Goal: Information Seeking & Learning: Learn about a topic

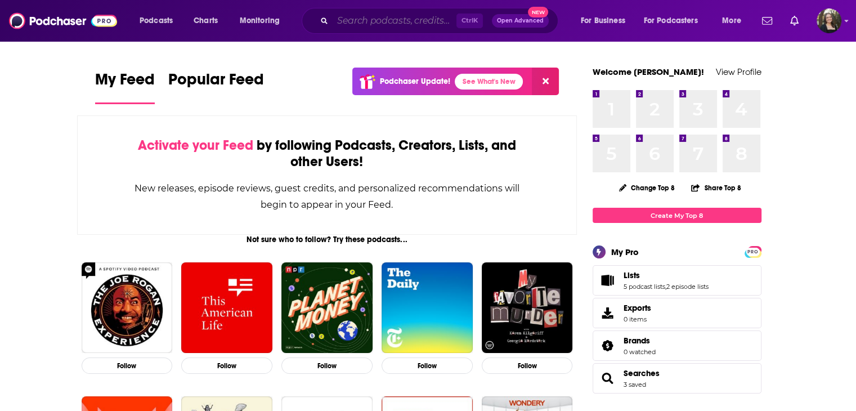
click at [394, 16] on input "Search podcasts, credits, & more..." at bounding box center [395, 21] width 124 height 18
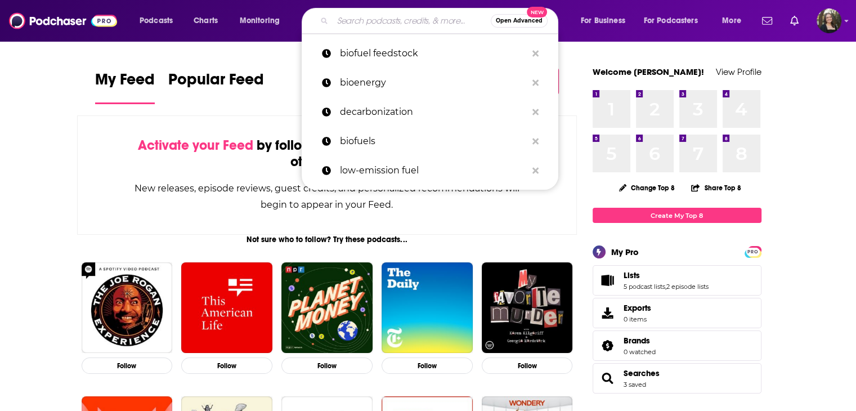
paste input "HomeKit Insider"
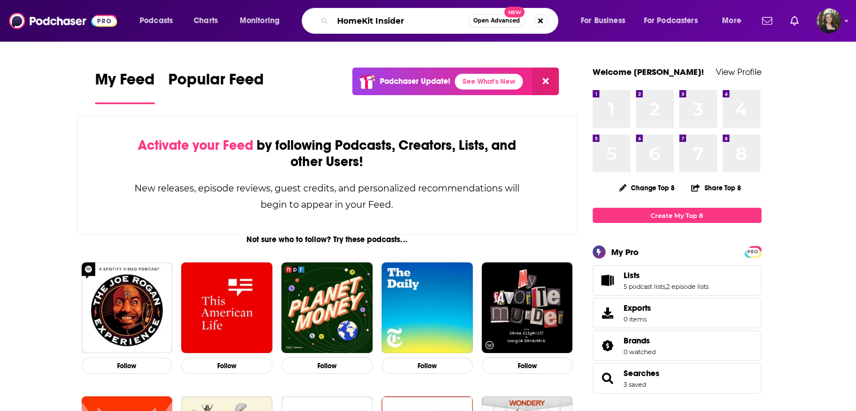
type input "HomeKit Insider"
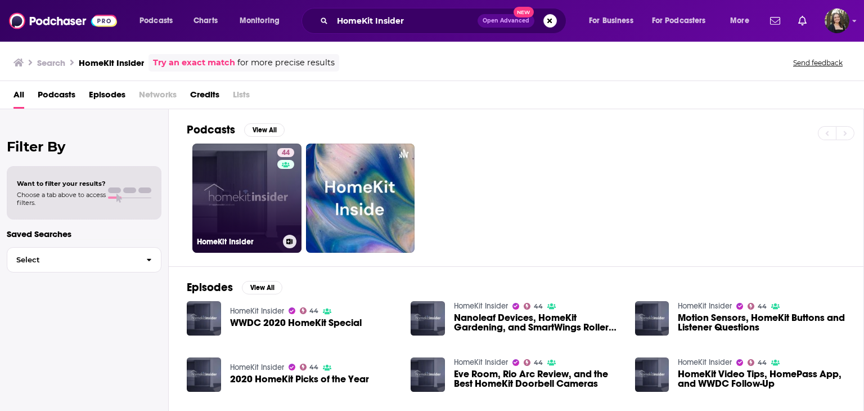
click at [249, 195] on link "44 HomeKit Insider" at bounding box center [246, 197] width 109 height 109
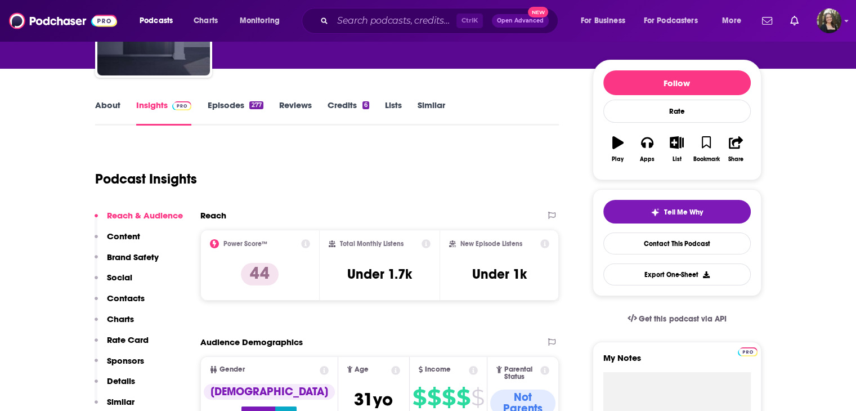
scroll to position [56, 0]
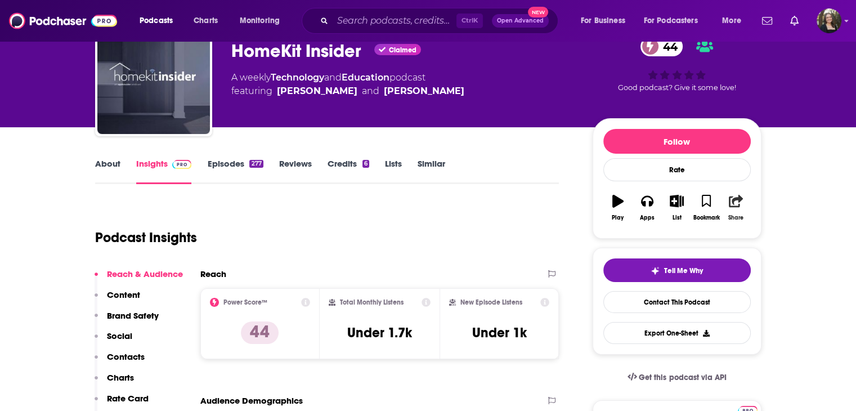
click at [738, 209] on button "Share" at bounding box center [735, 207] width 29 height 41
click at [831, 252] on div "Show Share dropdown" at bounding box center [832, 259] width 23 height 23
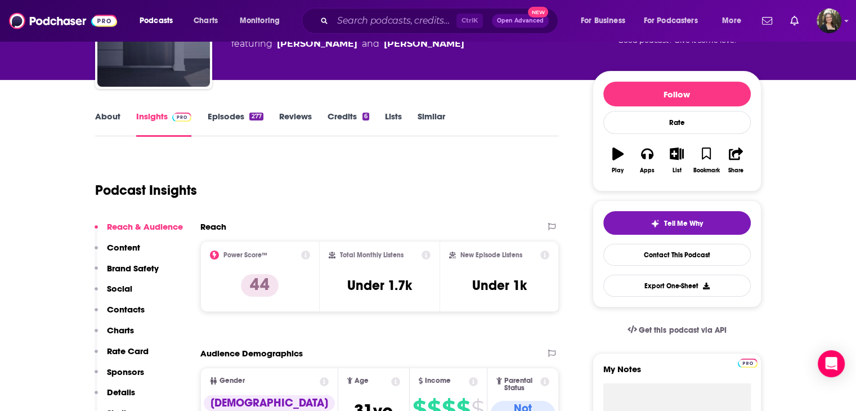
scroll to position [169, 0]
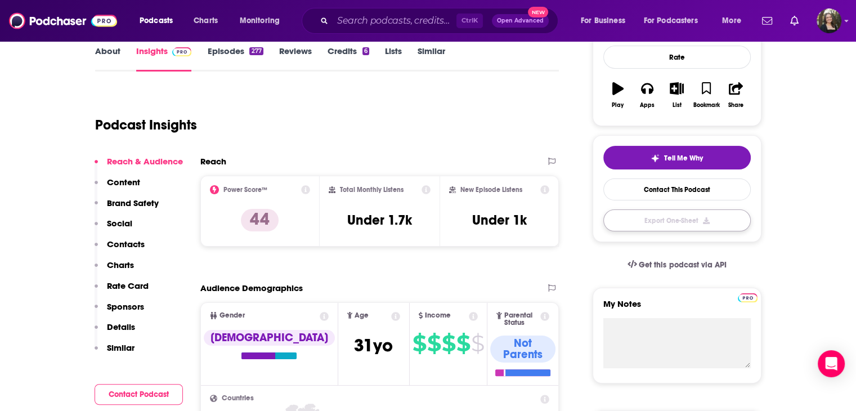
click at [695, 217] on button "Export One-Sheet" at bounding box center [676, 220] width 147 height 22
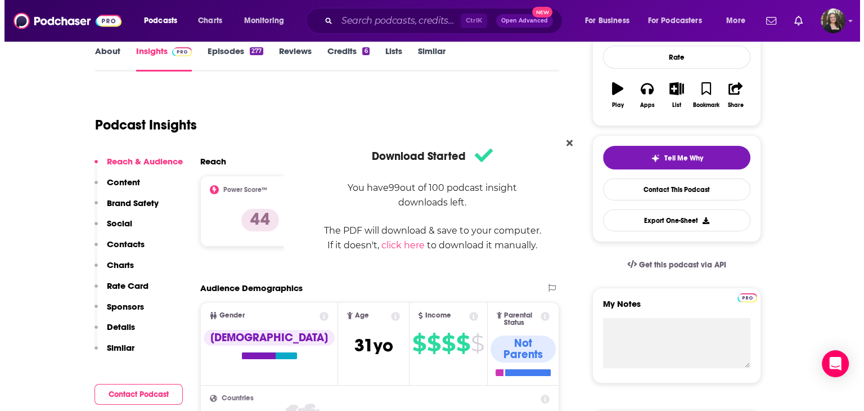
scroll to position [0, 0]
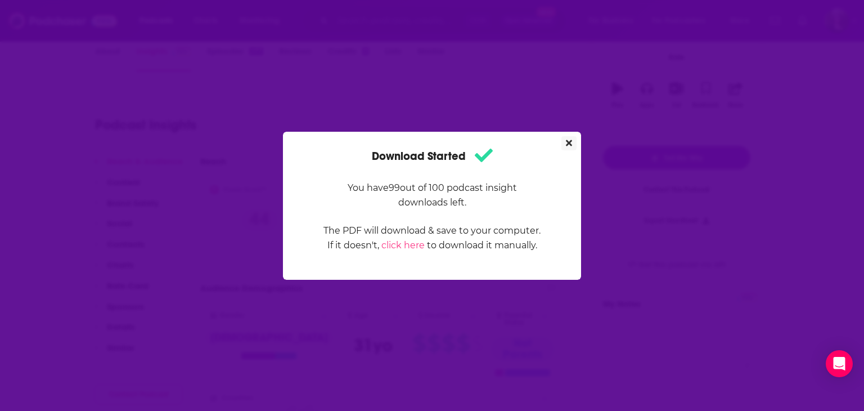
click at [567, 145] on icon "Close" at bounding box center [569, 142] width 6 height 9
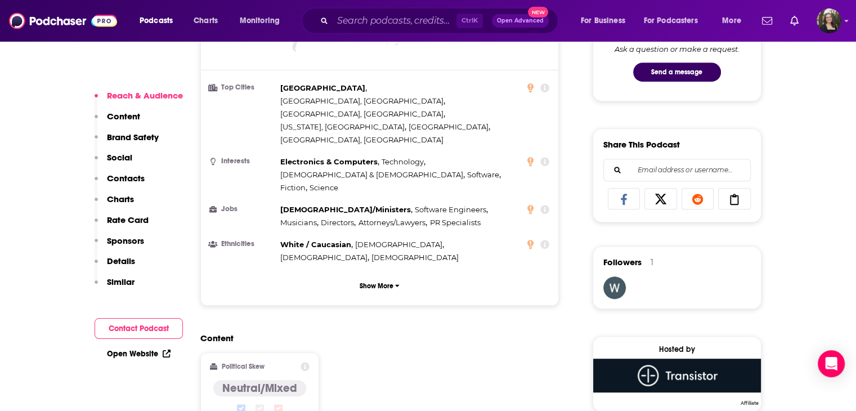
scroll to position [450, 0]
